Goal: Transaction & Acquisition: Purchase product/service

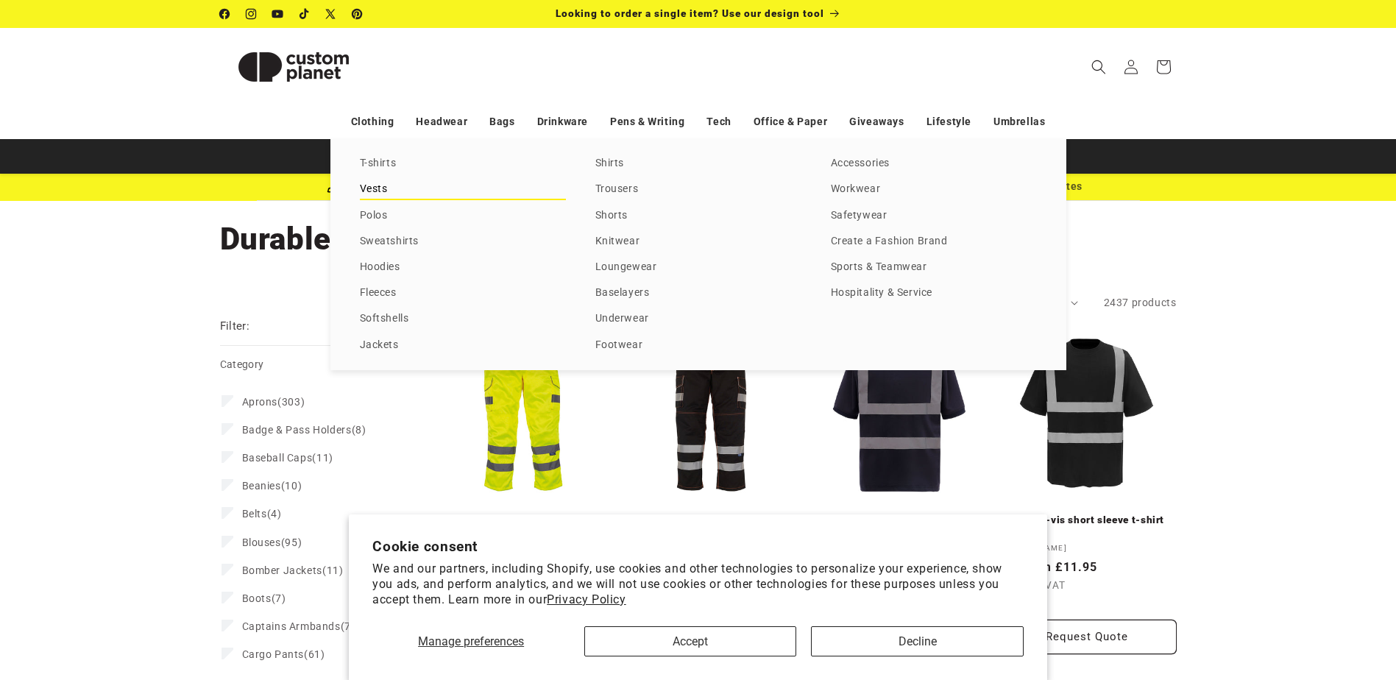
click at [374, 186] on link "Vests" at bounding box center [463, 190] width 206 height 20
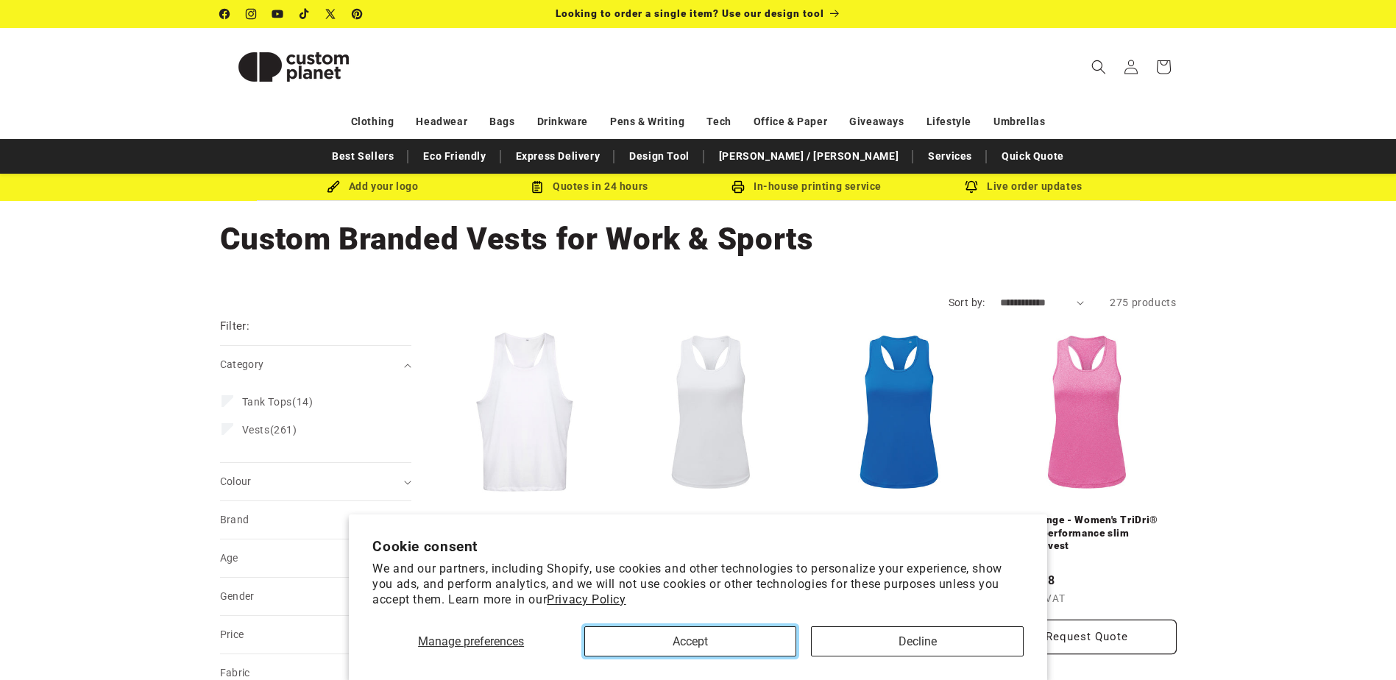
click at [753, 649] on button "Accept" at bounding box center [690, 641] width 212 height 30
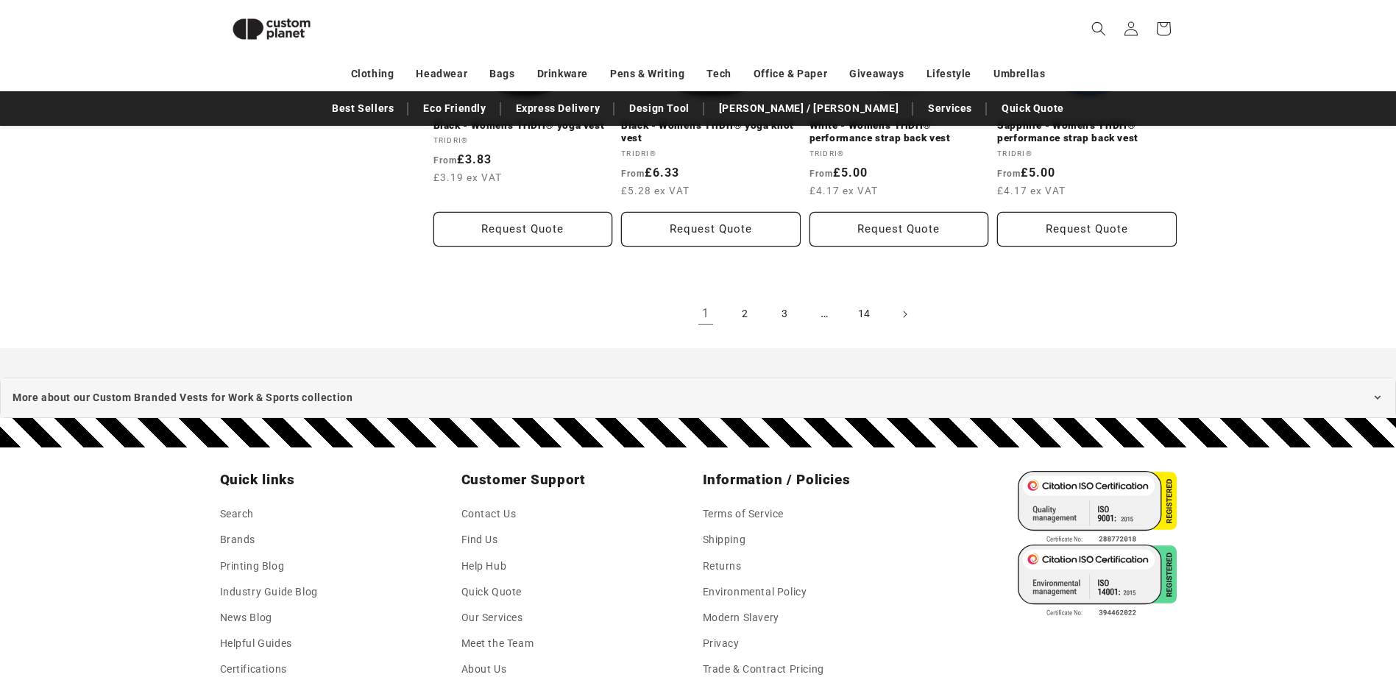
scroll to position [1673, 0]
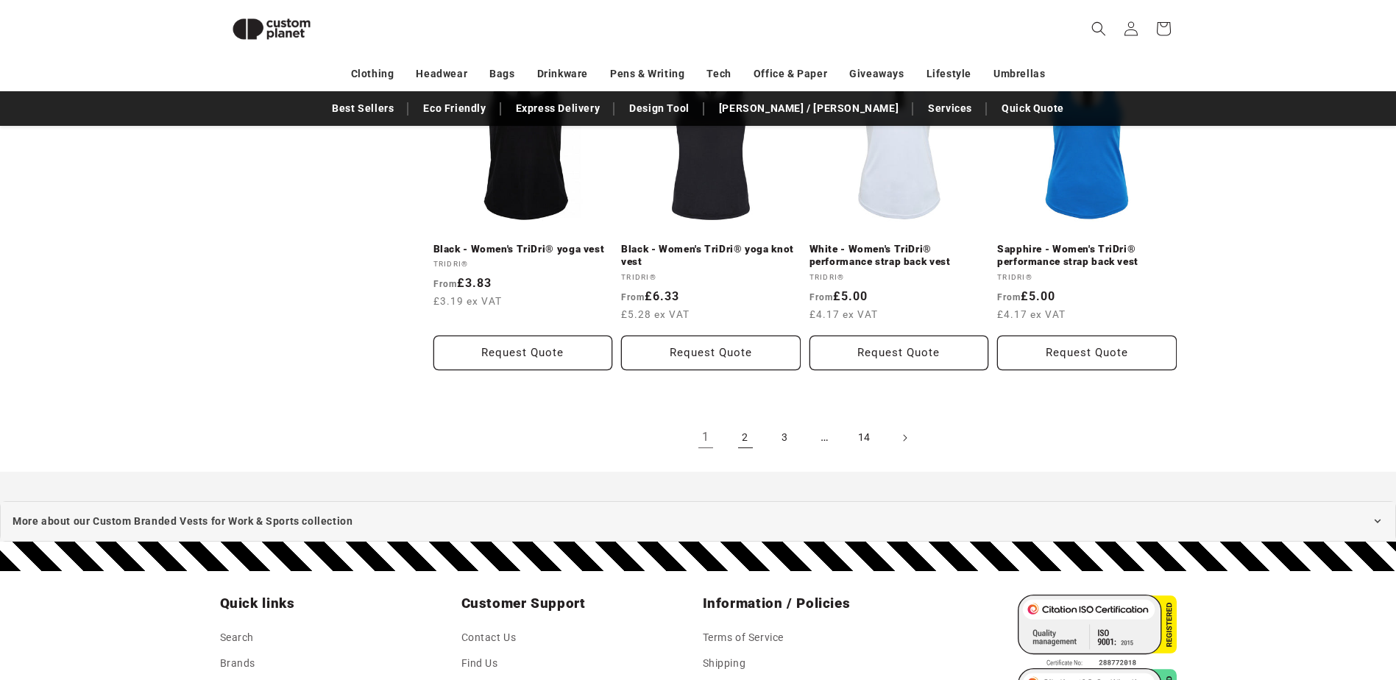
click at [748, 434] on link "2" at bounding box center [745, 438] width 32 height 32
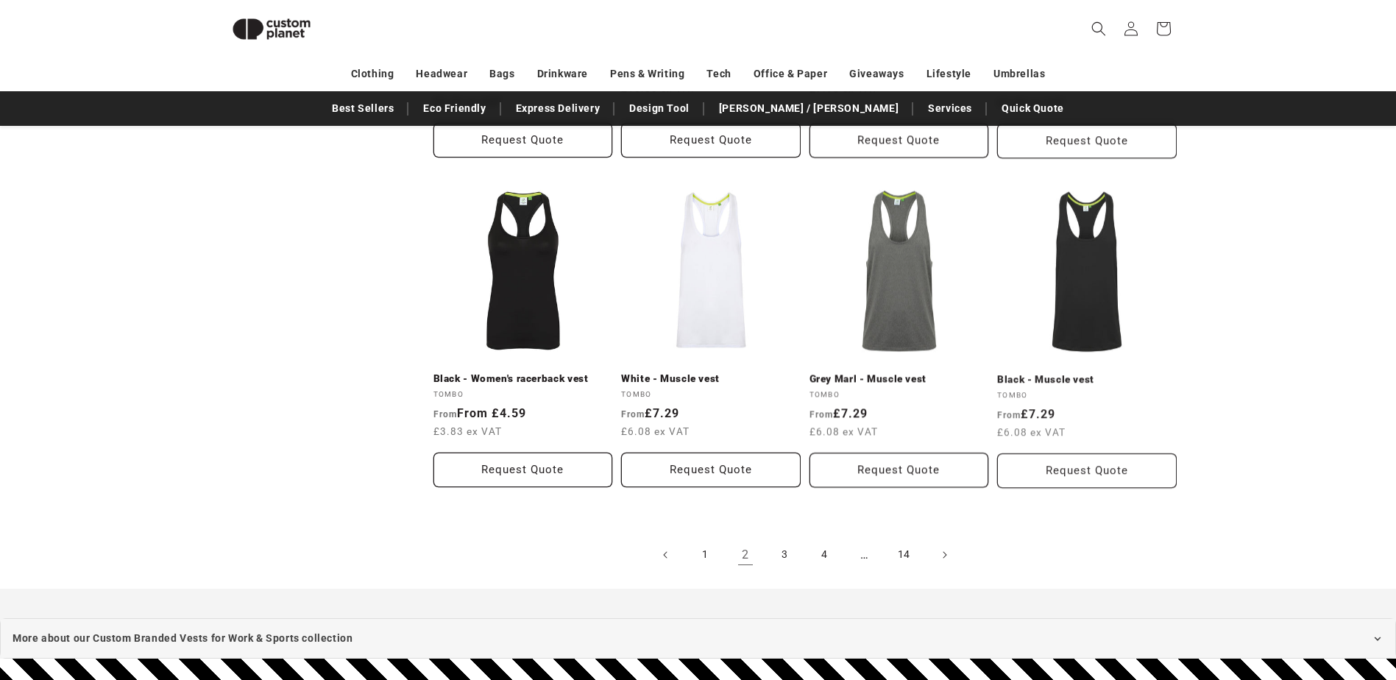
scroll to position [1525, 0]
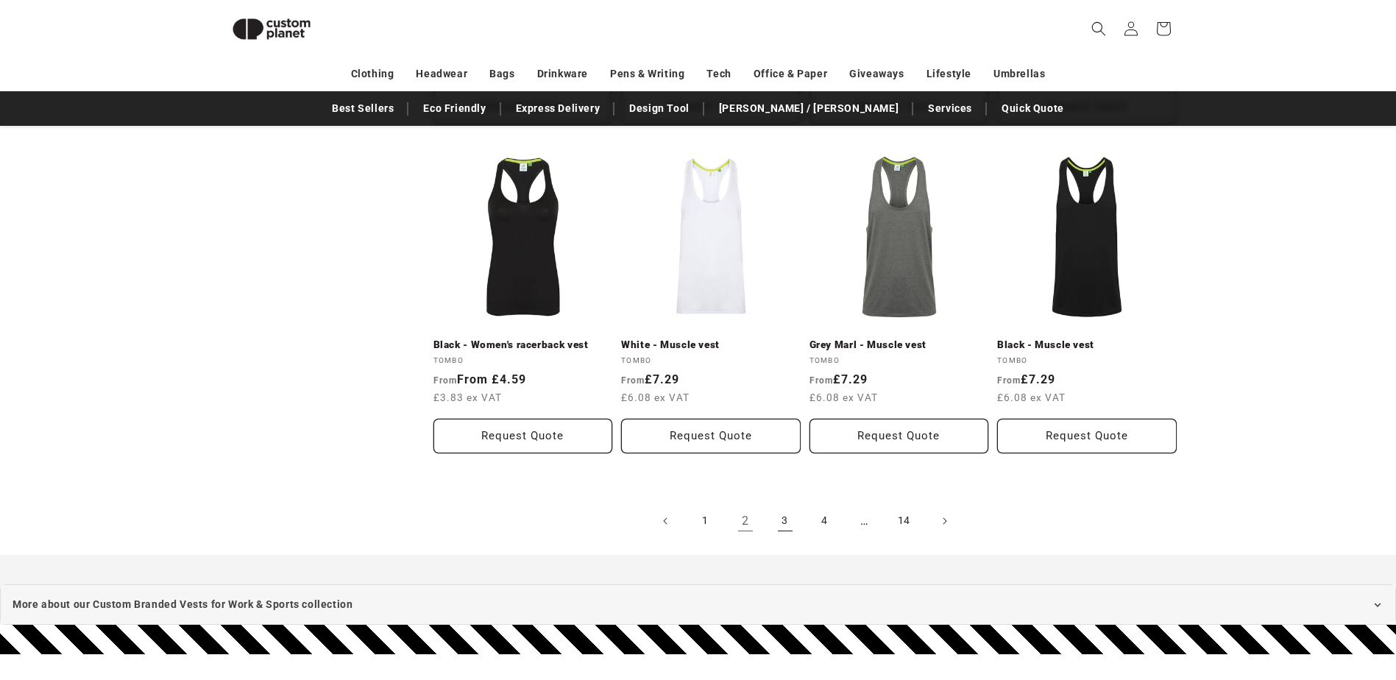
click at [783, 525] on link "3" at bounding box center [785, 521] width 32 height 32
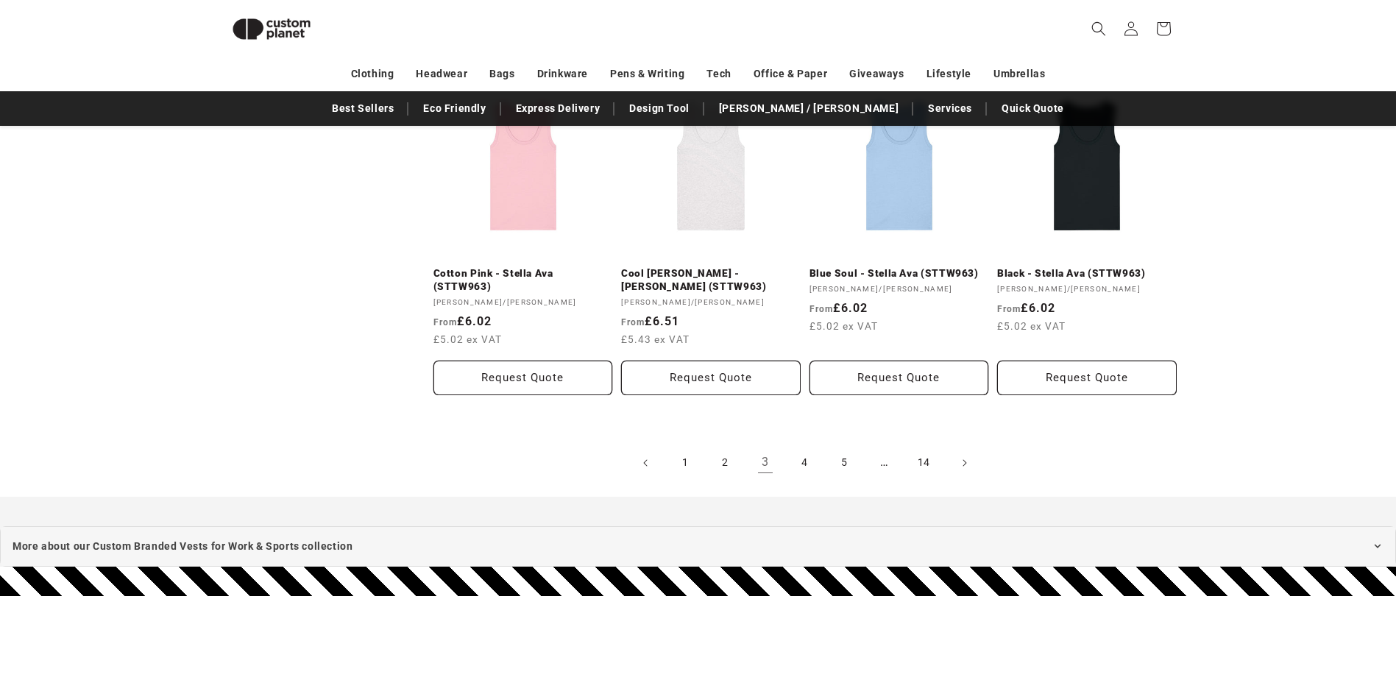
scroll to position [1598, 0]
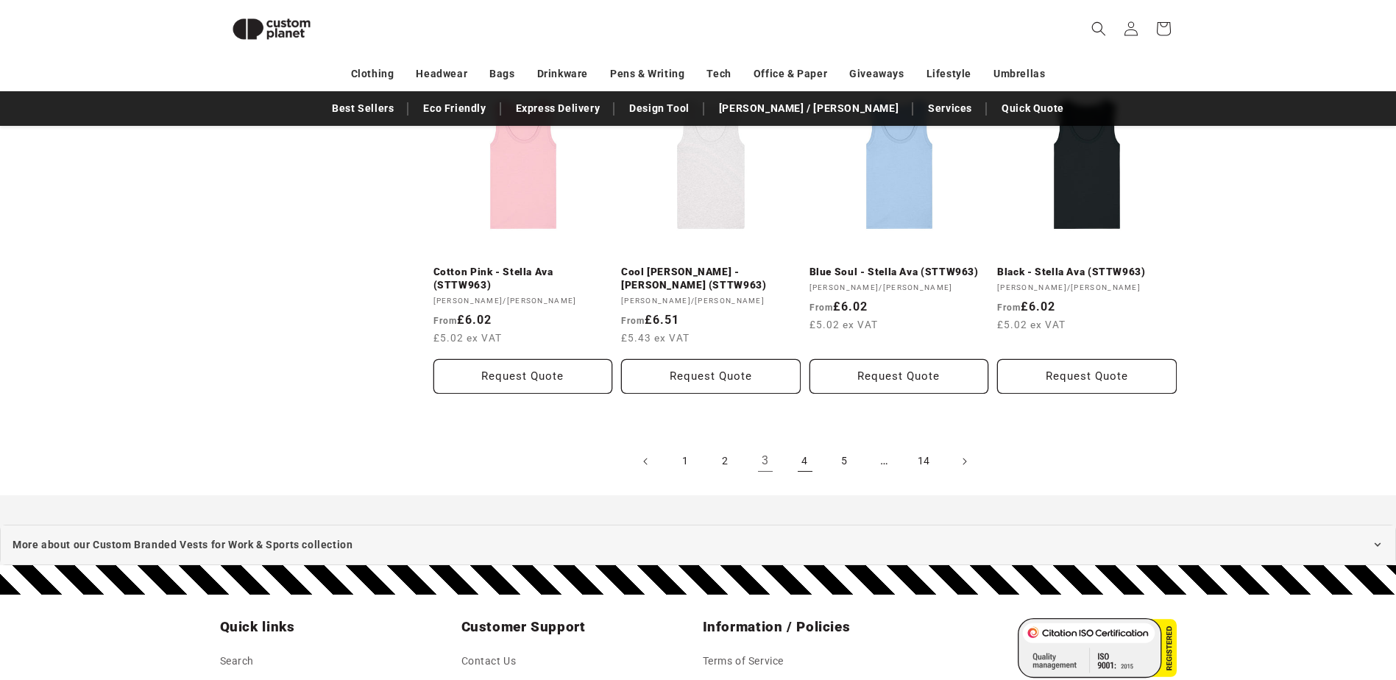
click at [812, 460] on link "4" at bounding box center [805, 461] width 32 height 32
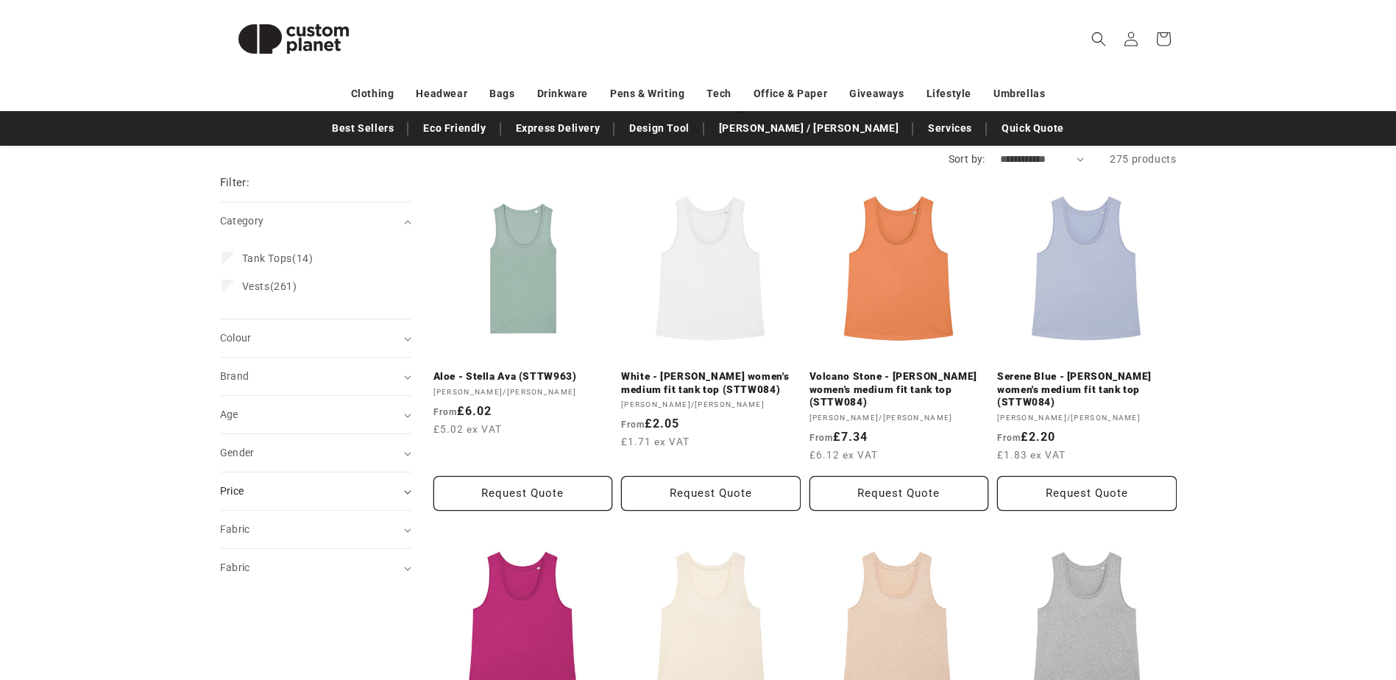
scroll to position [147, 0]
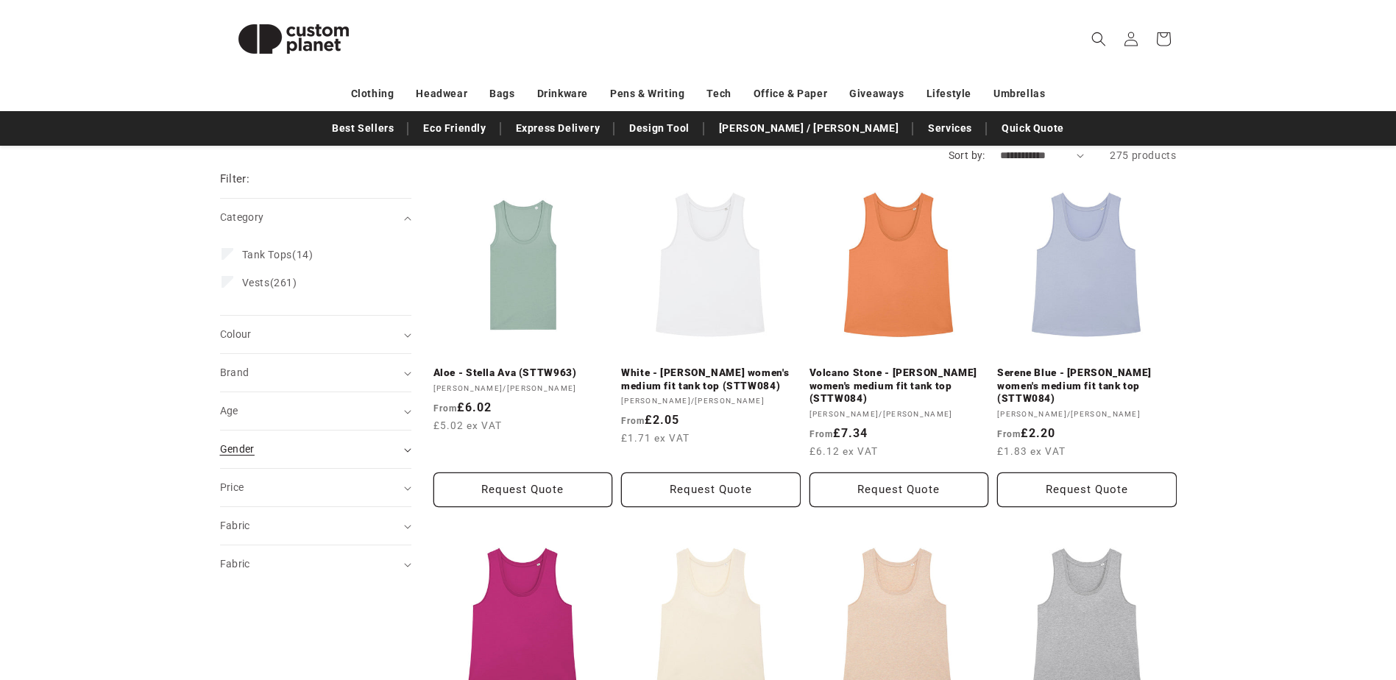
click at [341, 446] on div "Gender (0)" at bounding box center [309, 448] width 179 height 15
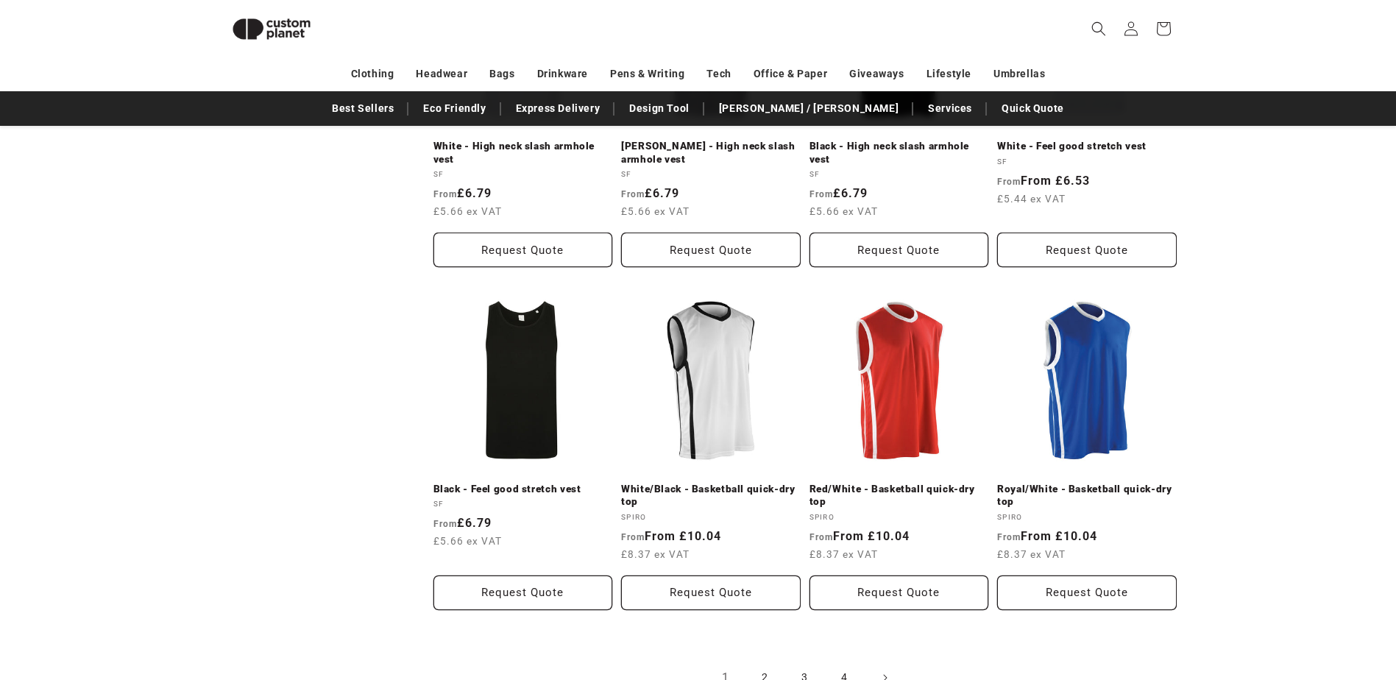
scroll to position [1379, 0]
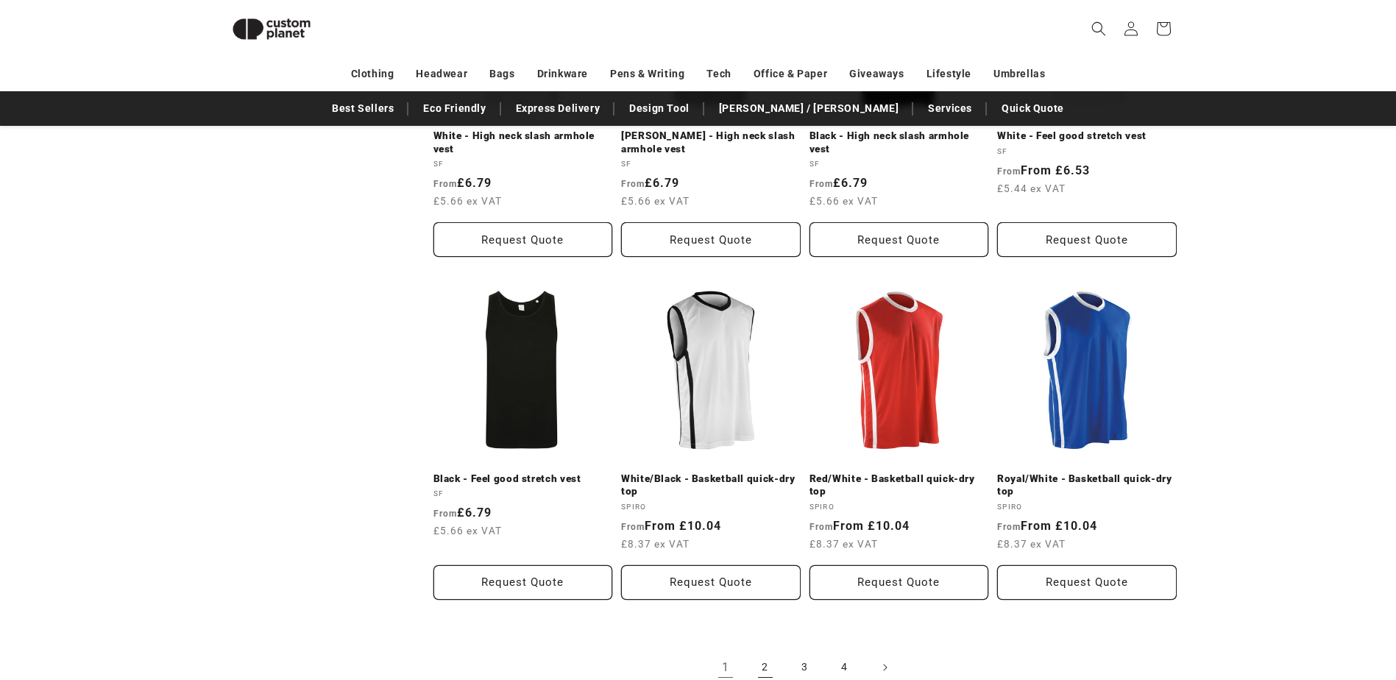
click at [767, 655] on link "2" at bounding box center [765, 667] width 32 height 32
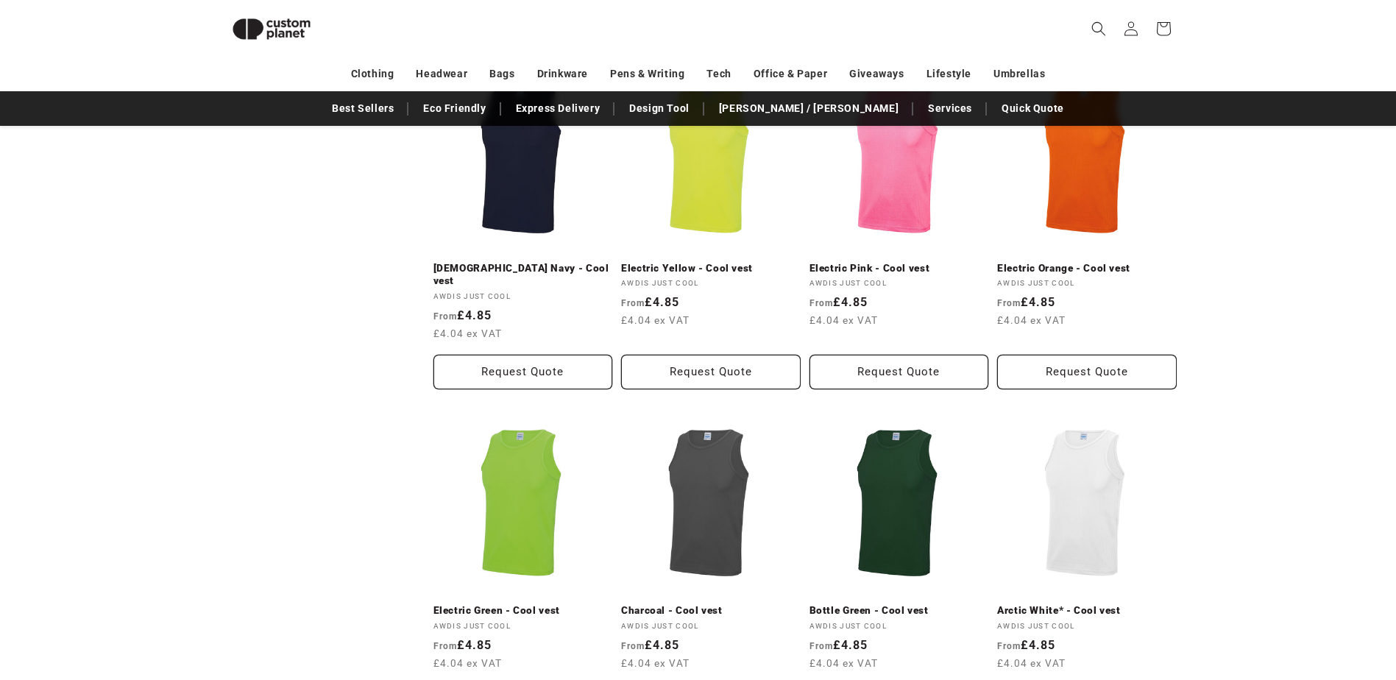
scroll to position [1525, 0]
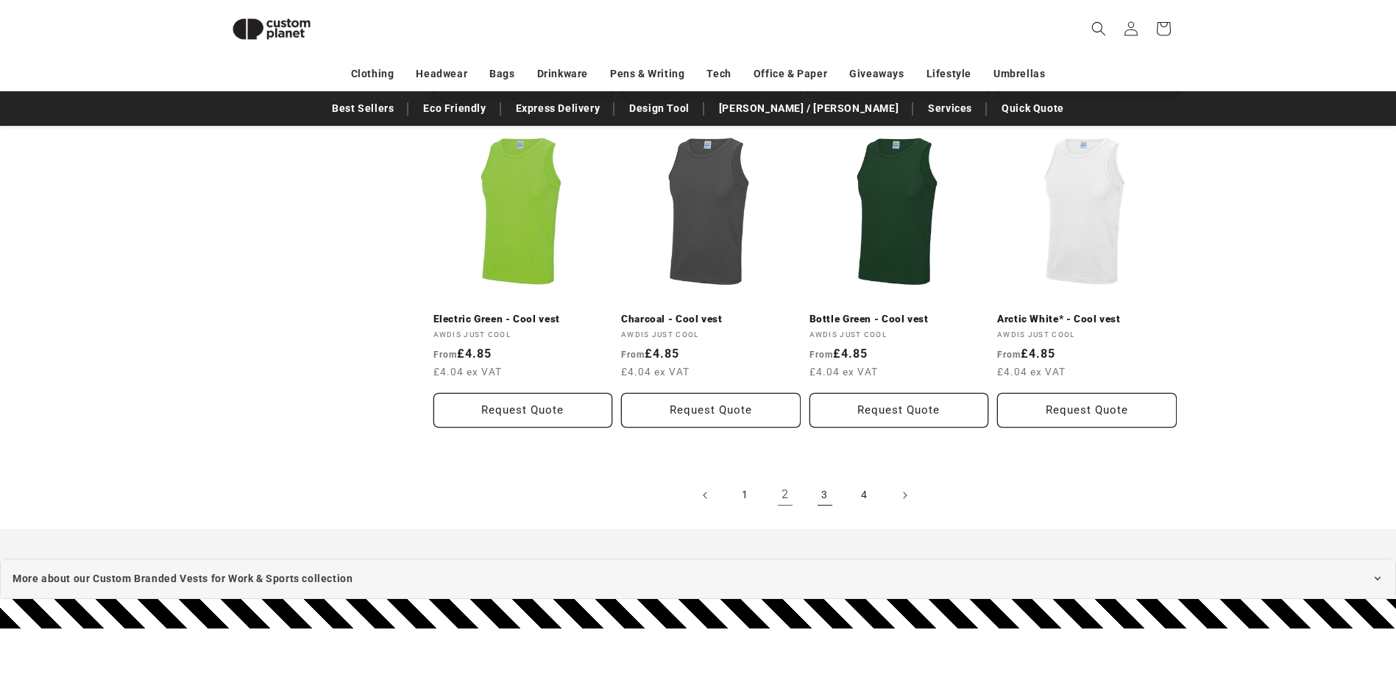
click at [821, 482] on link "3" at bounding box center [824, 495] width 32 height 32
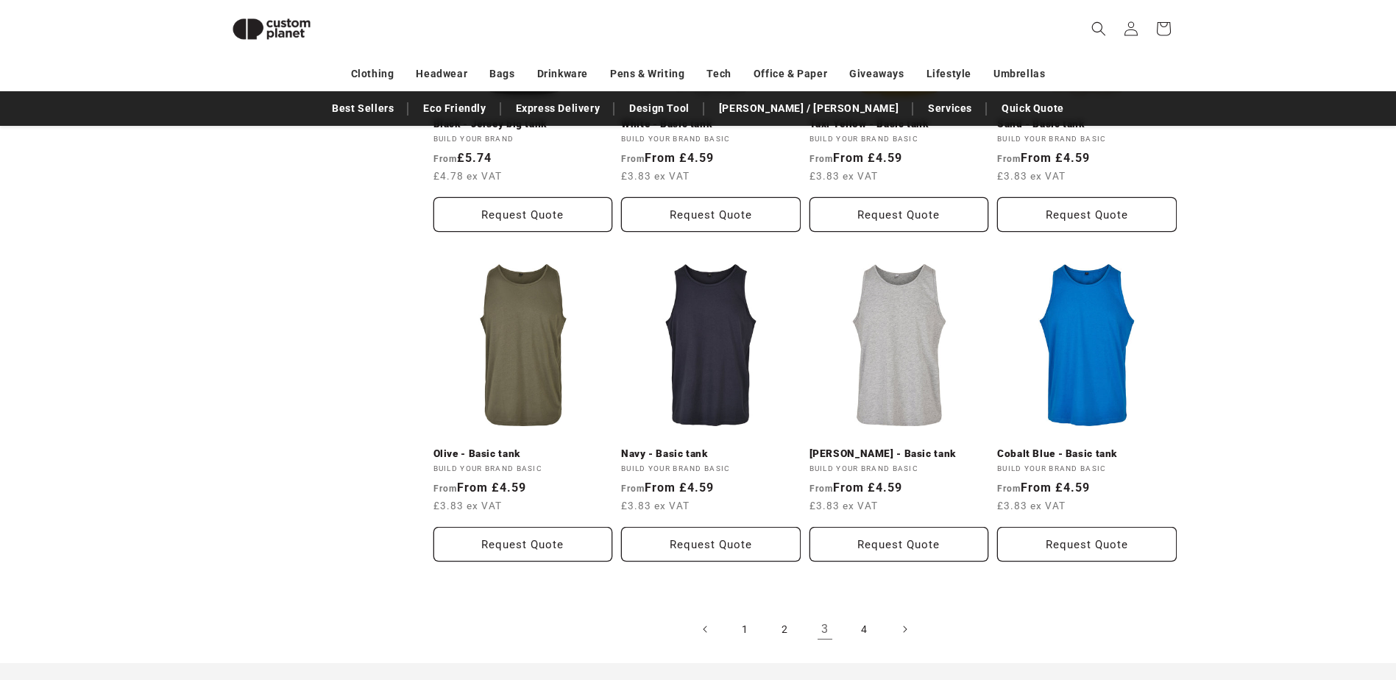
scroll to position [1451, 0]
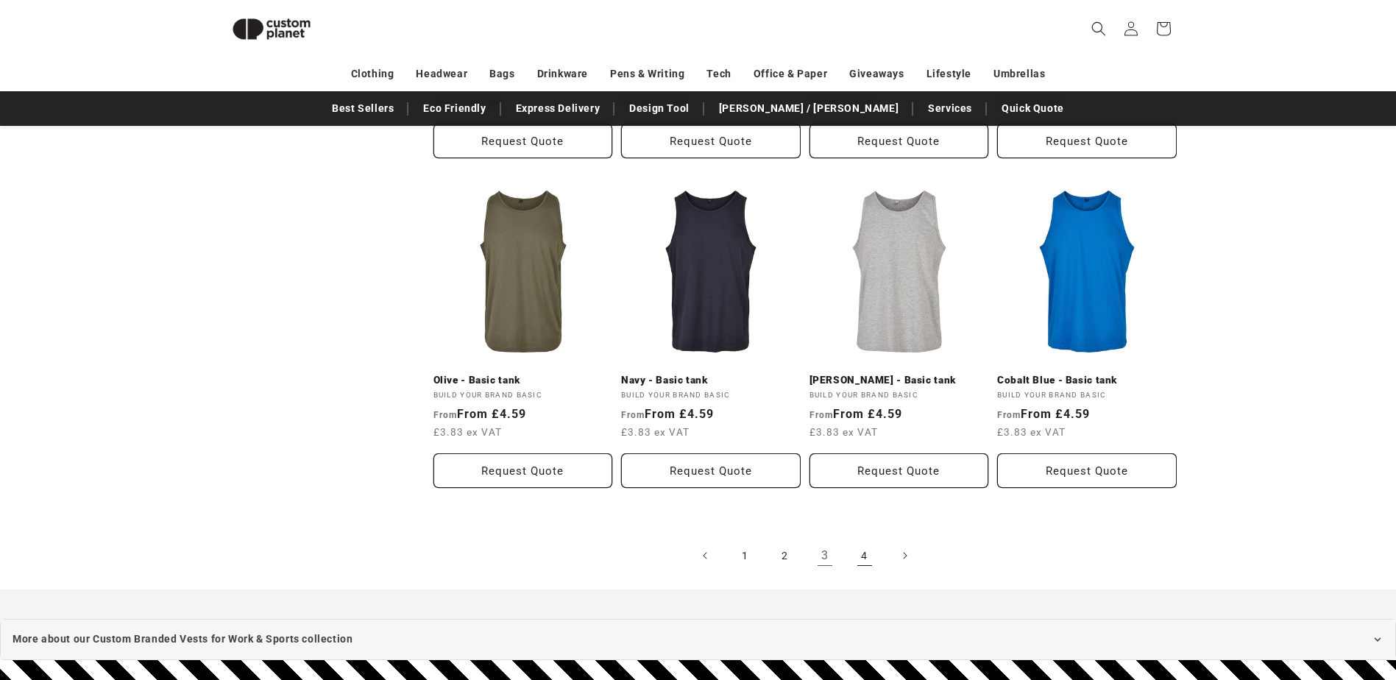
click at [862, 561] on link "4" at bounding box center [864, 555] width 32 height 32
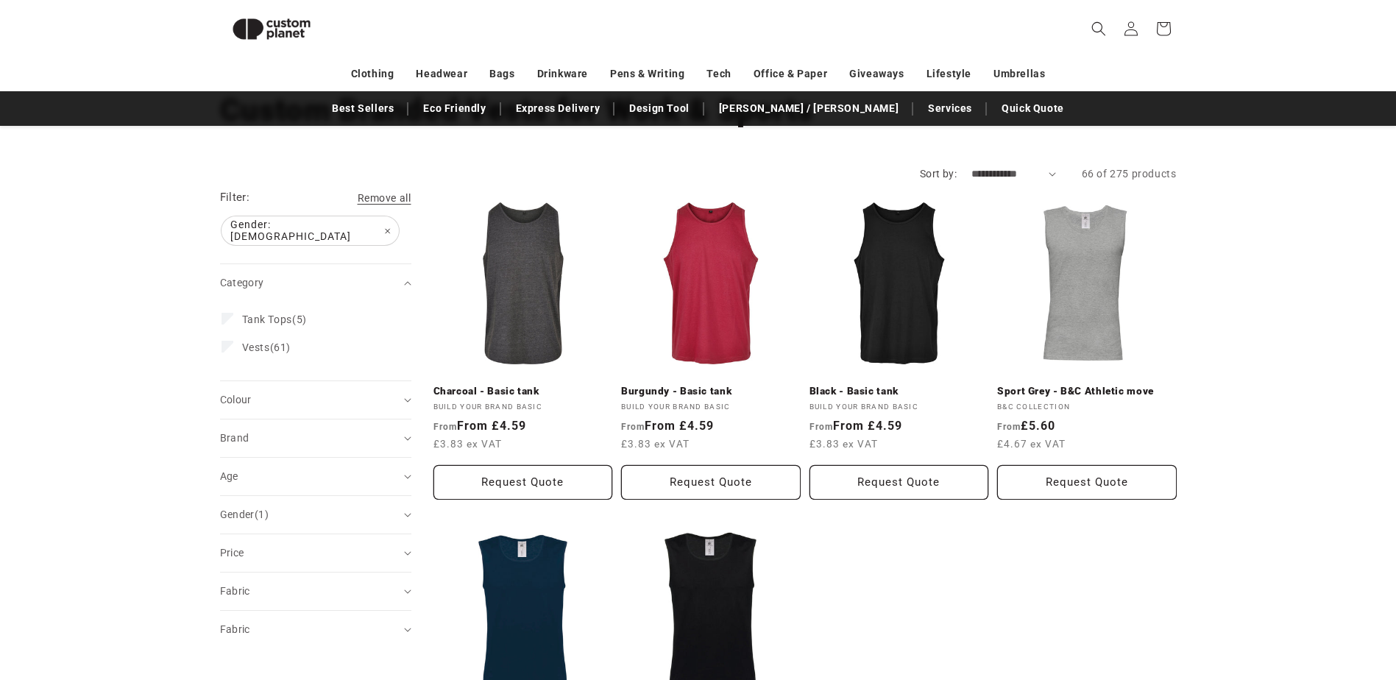
scroll to position [127, 0]
